Goal: Transaction & Acquisition: Purchase product/service

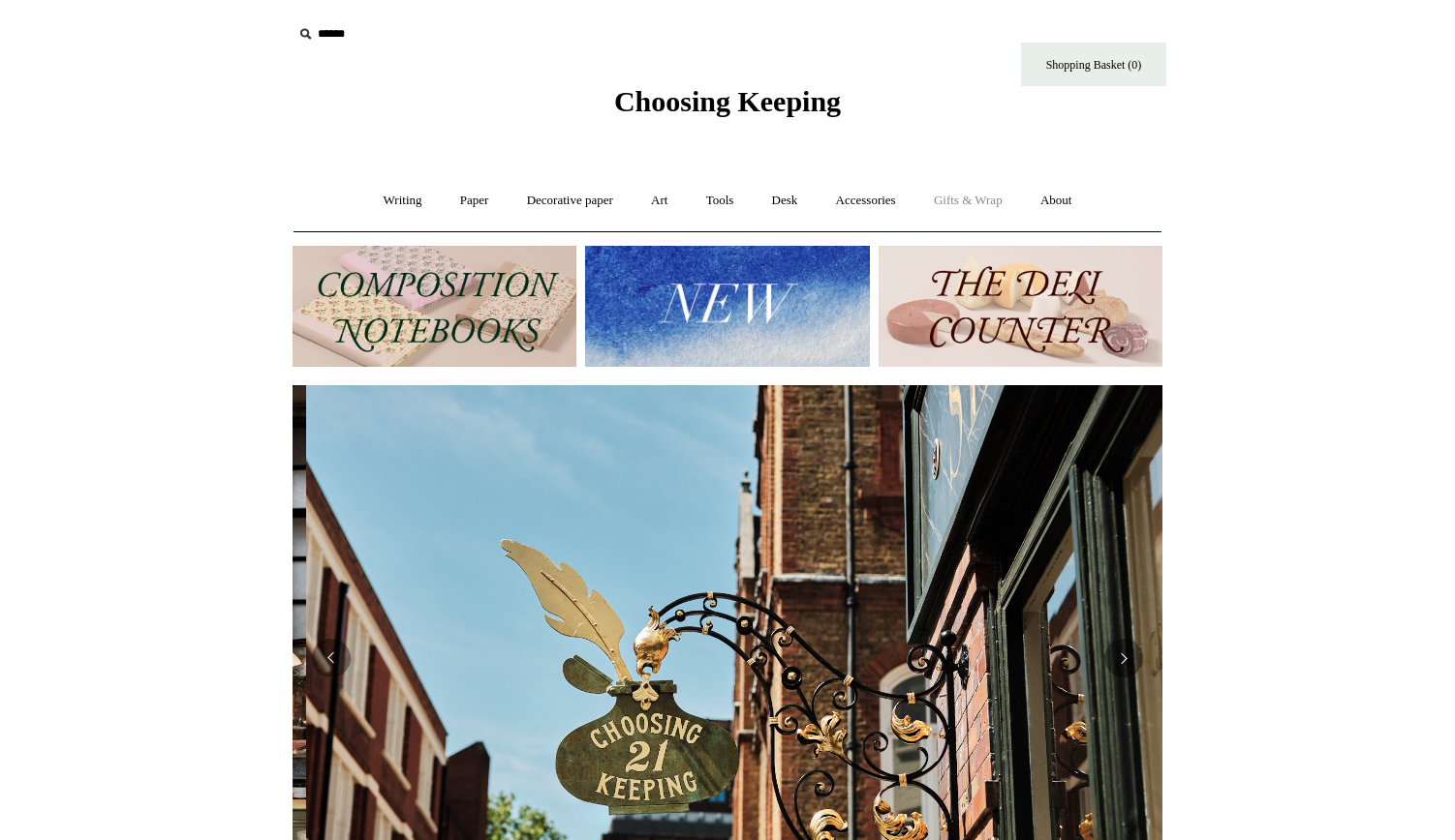
scroll to position [0, 870]
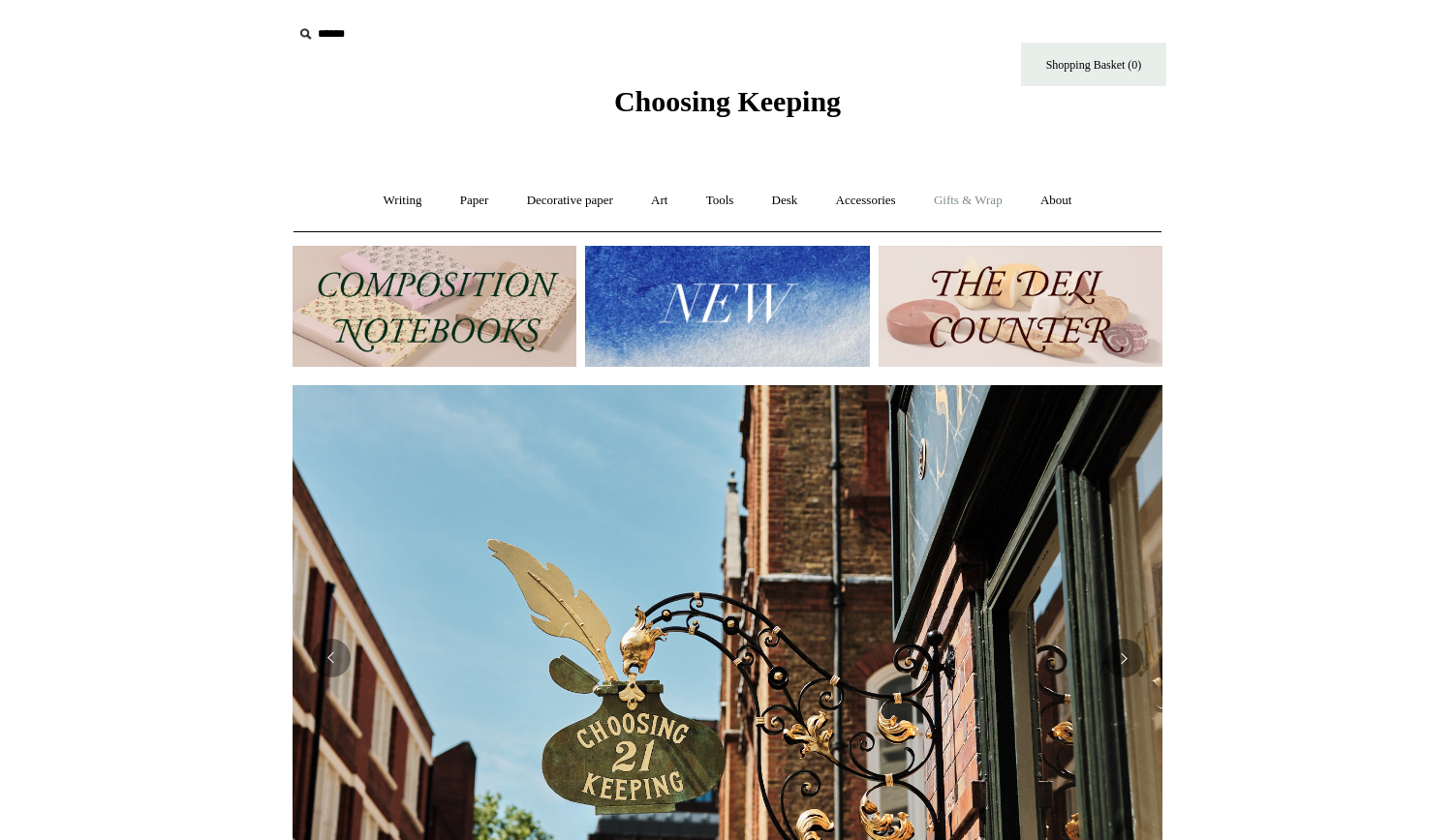
click at [989, 204] on link "Gifts & Wrap +" at bounding box center [968, 200] width 104 height 52
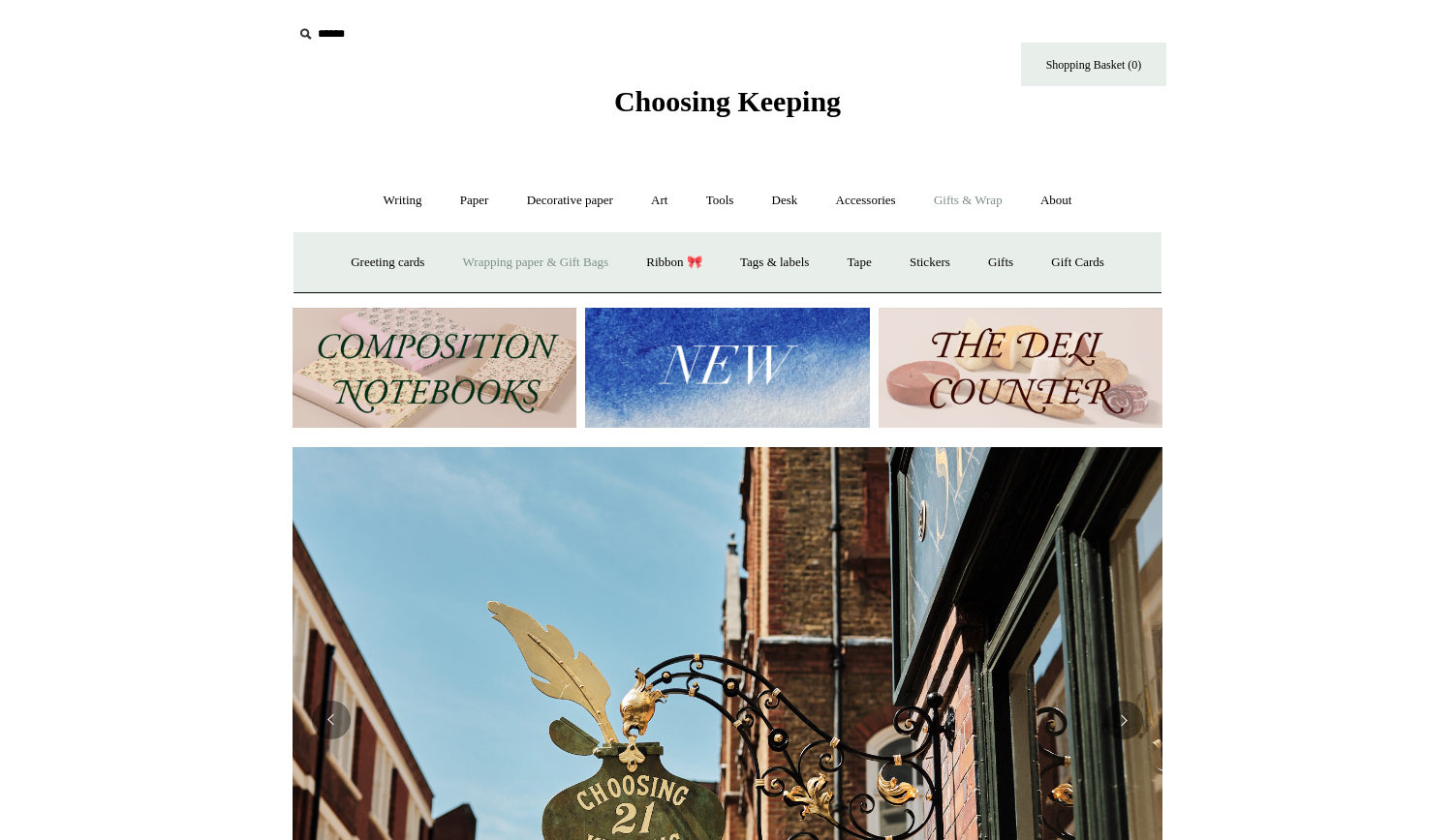
click at [536, 263] on link "Wrapping paper & Gift Bags" at bounding box center [535, 263] width 180 height 52
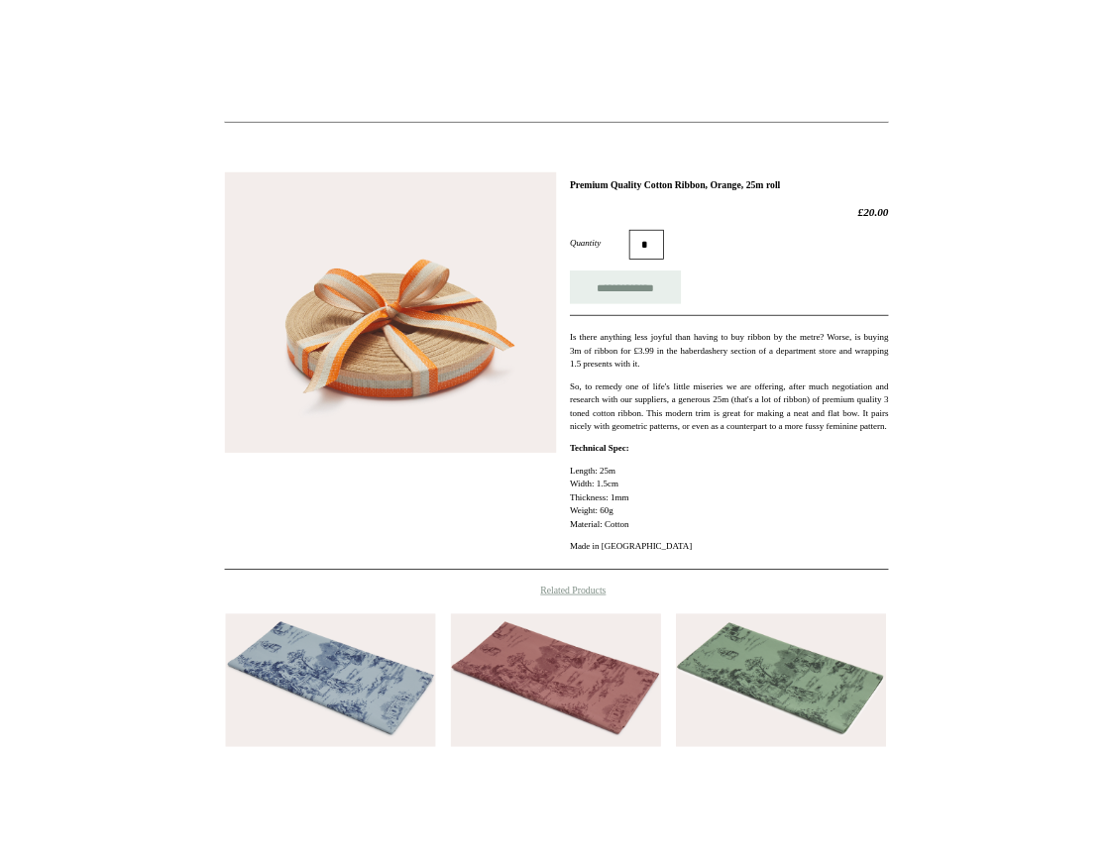
scroll to position [183, 0]
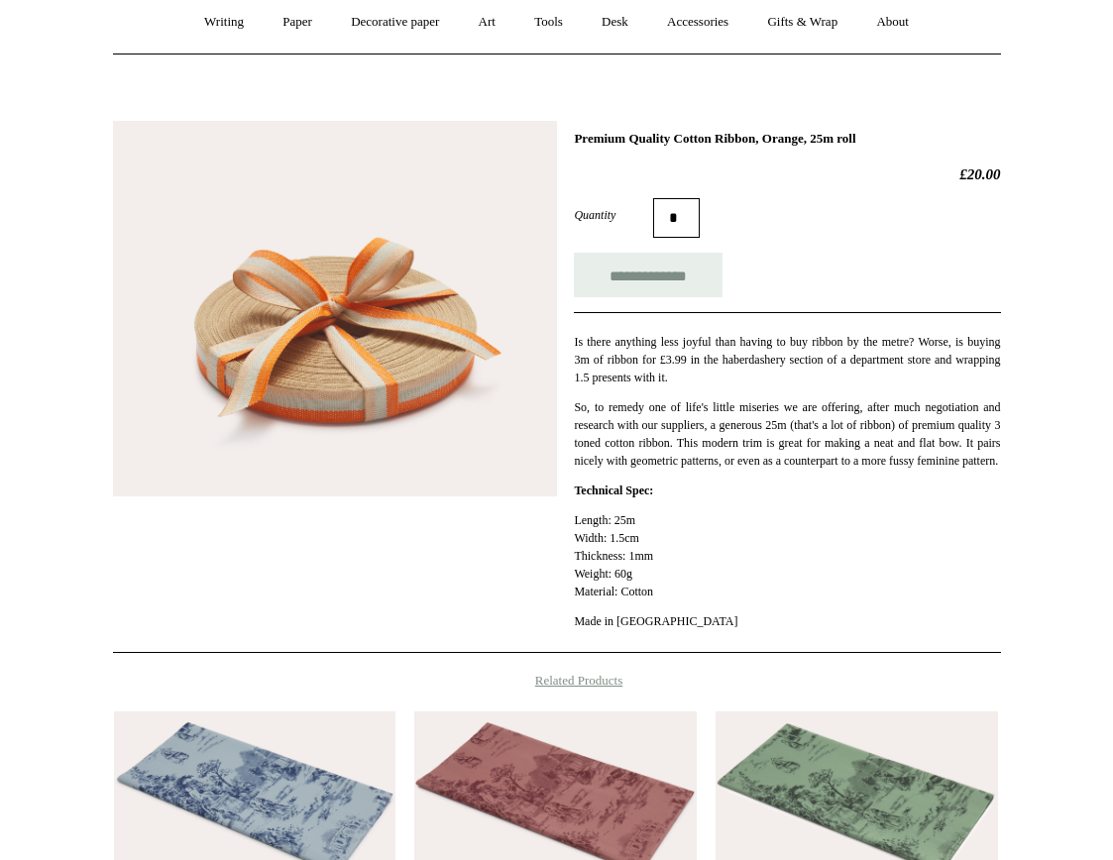
drag, startPoint x: 579, startPoint y: 409, endPoint x: 1098, endPoint y: 132, distance: 588.8
click at [0, 0] on html "Menu Choosing Keeping * Shipping Information Shopping Basket (0) * ⤺ + +" at bounding box center [556, 551] width 1113 height 1468
